Goal: Transaction & Acquisition: Purchase product/service

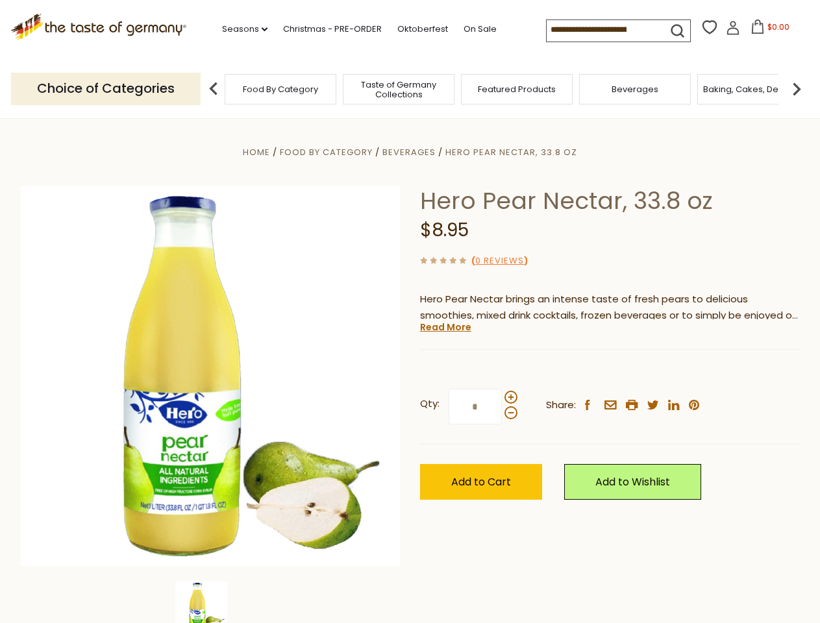
click at [410, 312] on div "Home Food By Category [GEOGRAPHIC_DATA] Hero Pear Nectar, 33.8 oz Hero Pear Nec…" at bounding box center [410, 394] width 799 height 500
click at [240, 29] on link "Seasons dropdown_arrow" at bounding box center [244, 29] width 45 height 14
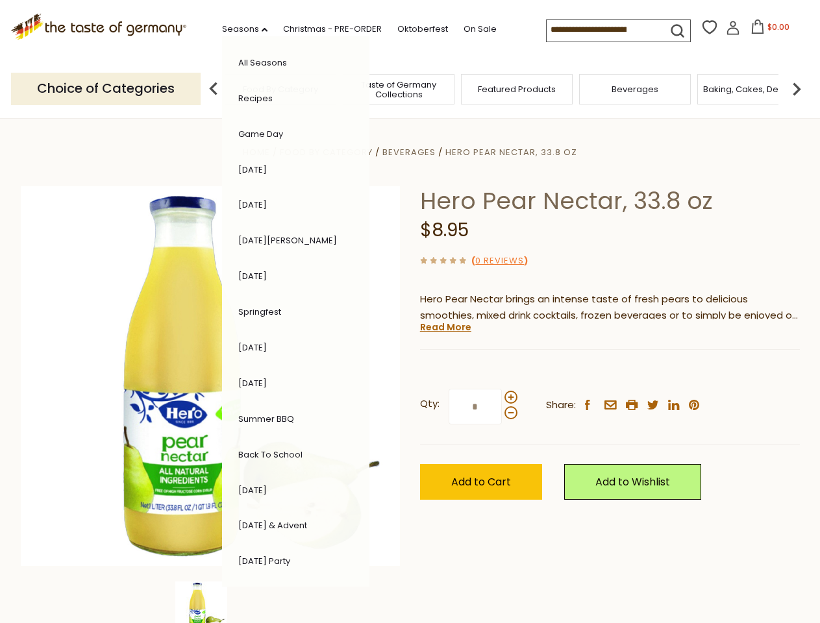
click at [768, 31] on span "$0.00" at bounding box center [779, 26] width 22 height 11
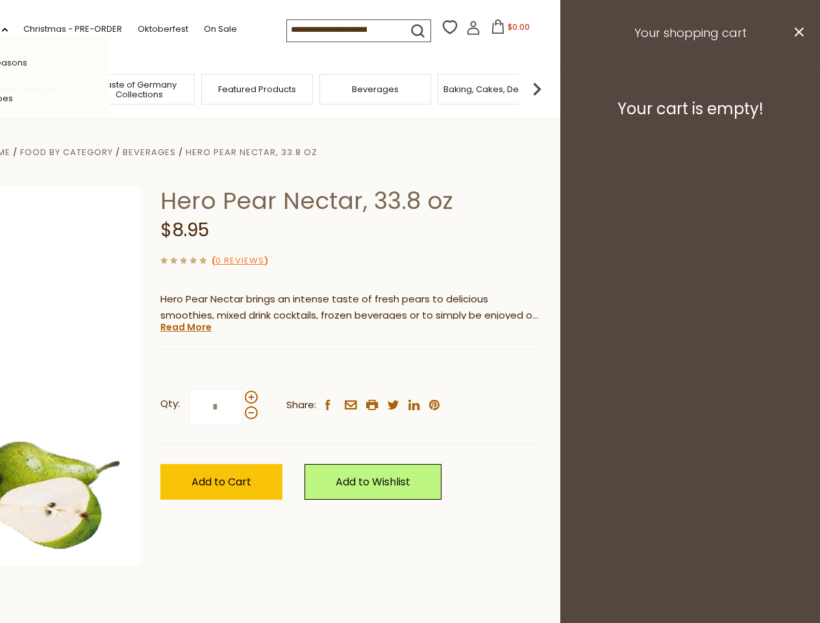
click at [110, 88] on div "All Seasons Recipes Game Day [DATE] [DATE] [DATE][PERSON_NAME] [DATE] Springfes…" at bounding box center [35, 311] width 147 height 551
click at [797, 88] on footer "Your cart is empty!" at bounding box center [690, 109] width 260 height 84
click at [410, 371] on div "Qty: * Share: facebook email printer twitter linkedin pinterest" at bounding box center [350, 407] width 380 height 75
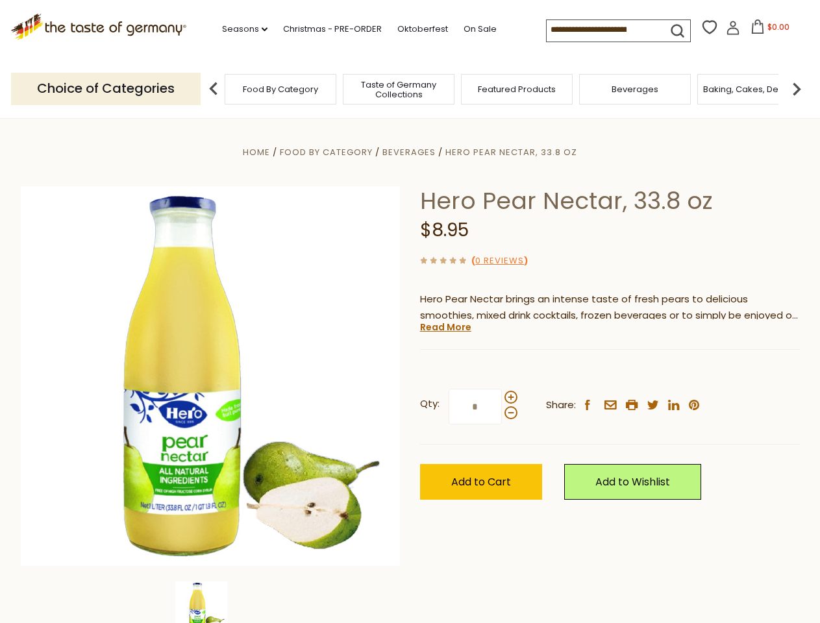
click at [210, 603] on div "Home Food By Category [GEOGRAPHIC_DATA] Hero Pear Nectar, 33.8 oz Hero Pear Nec…" at bounding box center [410, 394] width 799 height 500
click at [210, 603] on img at bounding box center [201, 608] width 52 height 52
click at [445, 327] on link "Read More" at bounding box center [445, 327] width 51 height 13
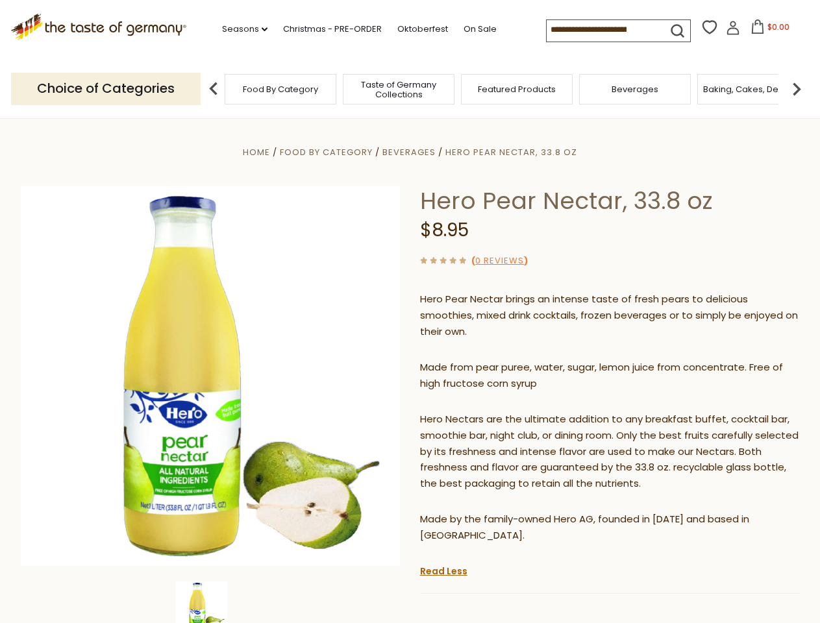
click at [510, 412] on p "Hero Nectars are the ultimate addition to any breakfast buffet, cocktail bar, s…" at bounding box center [610, 452] width 380 height 81
